Goal: Task Accomplishment & Management: Complete application form

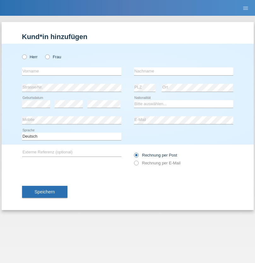
radio input "true"
click at [72, 71] on input "text" at bounding box center [71, 71] width 99 height 8
type input "Devran"
click at [184, 71] on input "text" at bounding box center [183, 71] width 99 height 8
type input "Yilmaz"
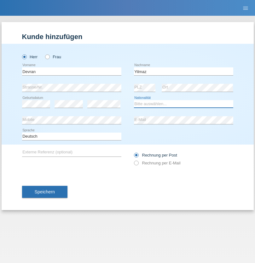
select select "CH"
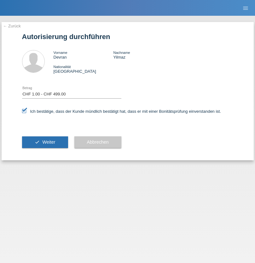
select select "1"
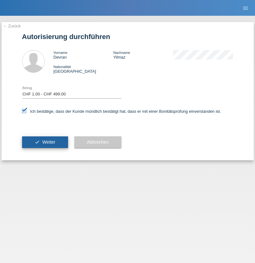
click at [45, 142] on span "Weiter" at bounding box center [48, 142] width 13 height 5
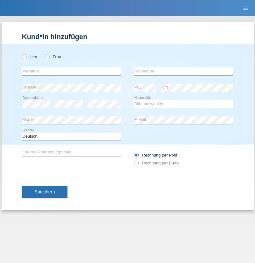
radio input "true"
click at [72, 71] on input "text" at bounding box center [71, 71] width 99 height 8
type input "VEILLANCE"
click at [184, 71] on input "text" at bounding box center [183, 71] width 99 height 8
type input "DEUTCHA"
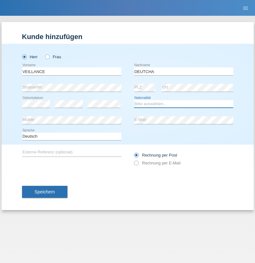
select select "CM"
select select "C"
select select "18"
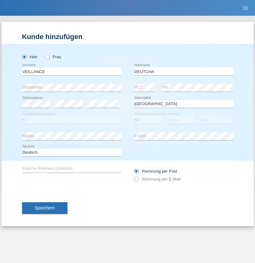
select select "09"
select select "2021"
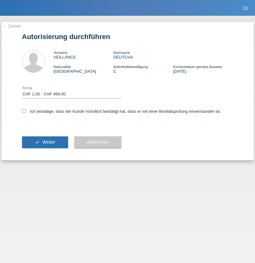
select select "1"
checkbox input "true"
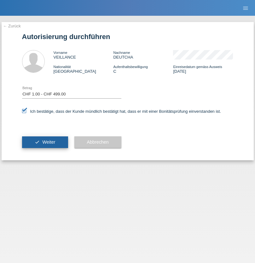
click at [45, 142] on span "Weiter" at bounding box center [48, 142] width 13 height 5
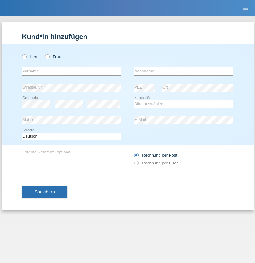
radio input "true"
click at [72, 71] on input "text" at bounding box center [71, 71] width 99 height 8
type input "Horvath"
click at [184, 71] on input "text" at bounding box center [183, 71] width 99 height 8
type input "[PERSON_NAME]"
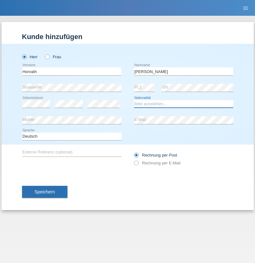
select select "HU"
select select "C"
select select "25"
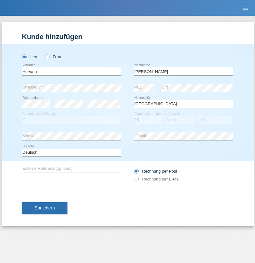
select select "05"
select select "2021"
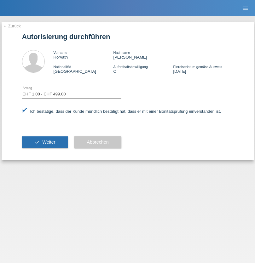
select select "1"
click at [45, 142] on span "Weiter" at bounding box center [48, 142] width 13 height 5
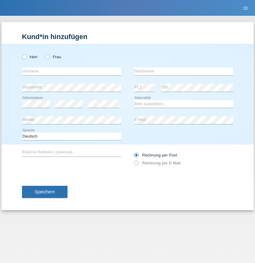
radio input "true"
click at [72, 71] on input "text" at bounding box center [71, 71] width 99 height 8
type input "Egzona"
click at [184, 71] on input "text" at bounding box center [183, 71] width 99 height 8
type input "Beqiri"
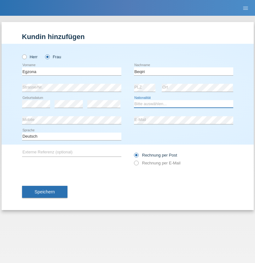
select select "CH"
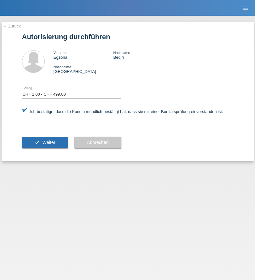
select select "1"
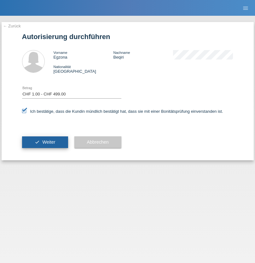
click at [45, 142] on span "Weiter" at bounding box center [48, 142] width 13 height 5
